Goal: Find specific page/section: Find specific page/section

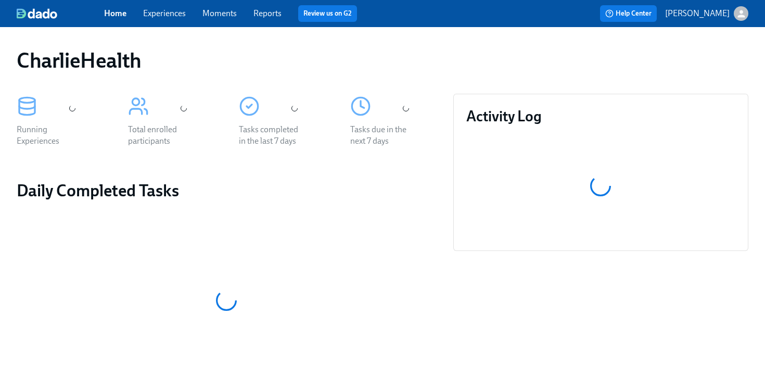
click at [160, 6] on div "Home Experiences Moments Reports Review us on G2" at bounding box center [265, 13] width 322 height 17
click at [160, 11] on link "Experiences" at bounding box center [164, 13] width 43 height 10
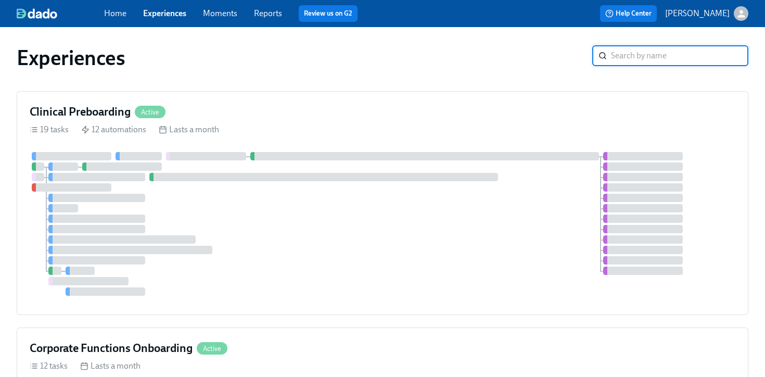
scroll to position [194, 0]
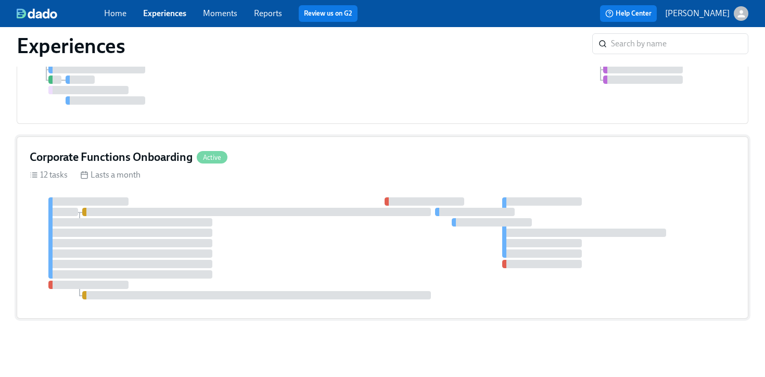
click at [626, 185] on div "Corporate Functions Onboarding Active 12 tasks Lasts a month" at bounding box center [383, 227] width 732 height 182
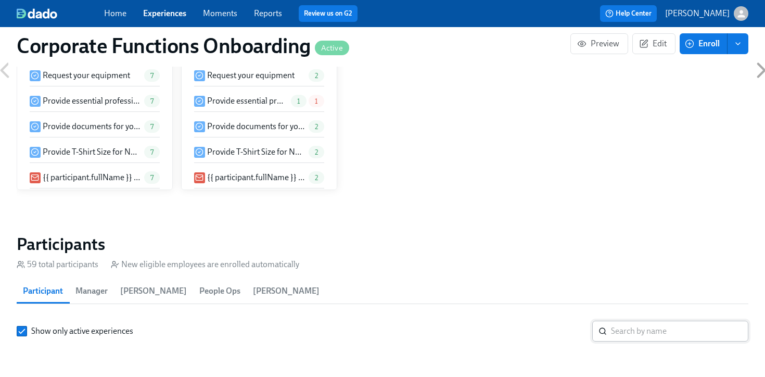
scroll to position [959, 0]
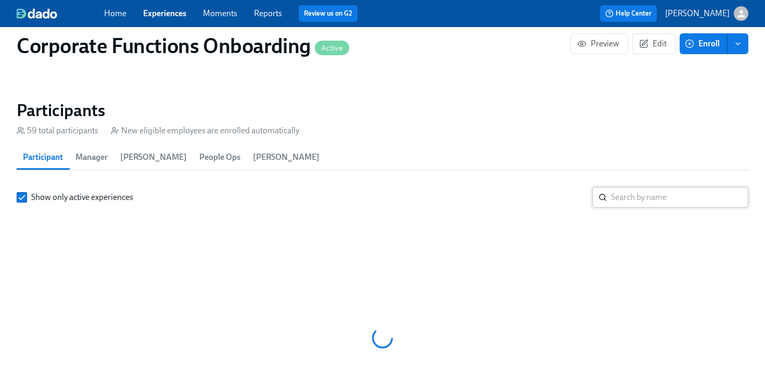
click at [639, 194] on input "search" at bounding box center [679, 197] width 137 height 21
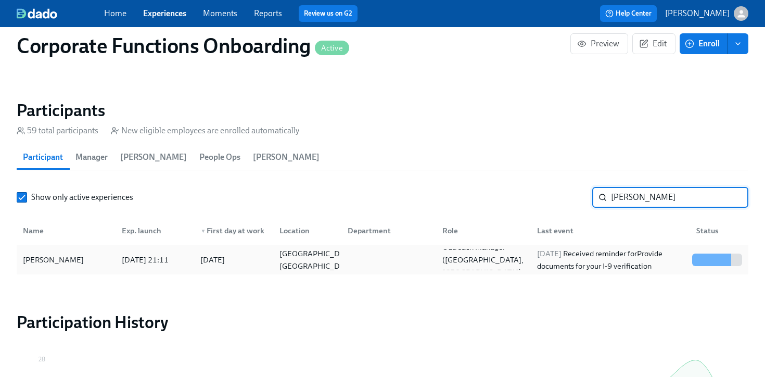
type input "[PERSON_NAME]"
click at [709, 263] on div at bounding box center [708, 259] width 4 height 12
